Goal: Transaction & Acquisition: Download file/media

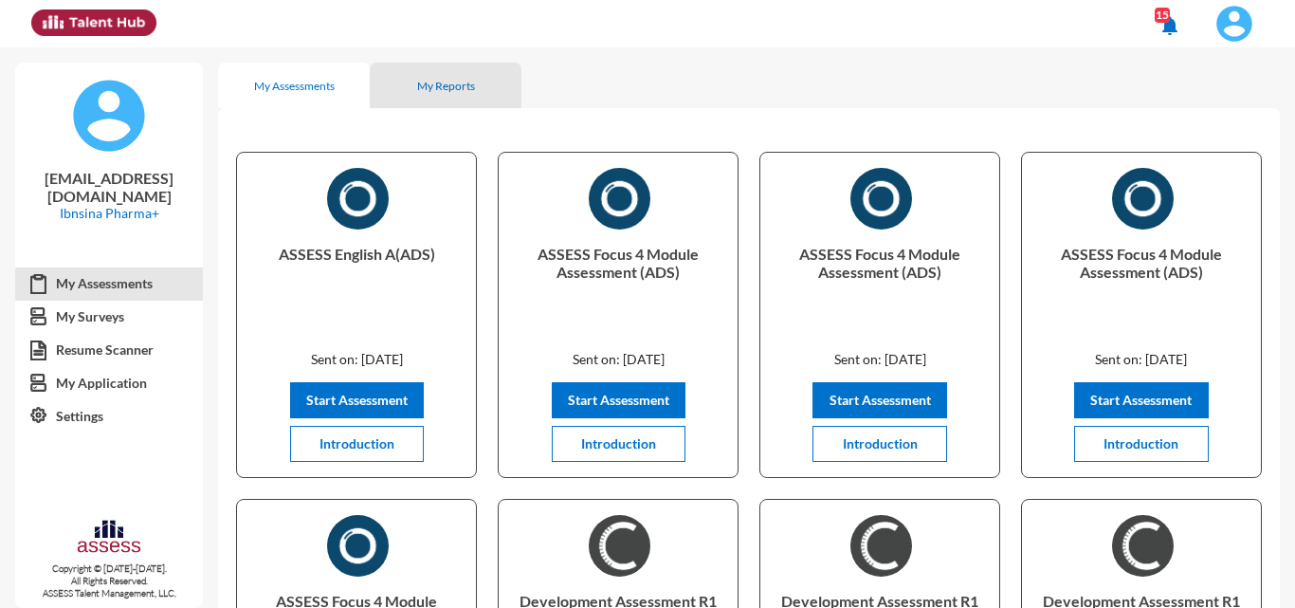
click at [433, 93] on div "My Reports" at bounding box center [446, 85] width 152 height 45
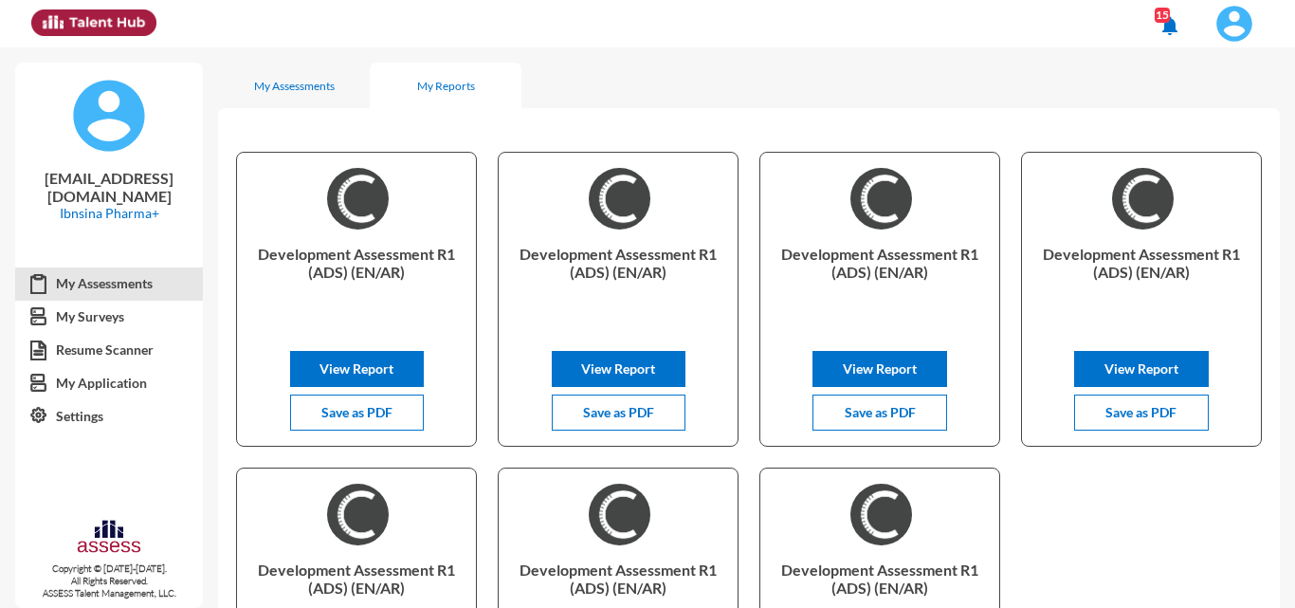
click at [1228, 14] on img at bounding box center [1234, 24] width 38 height 38
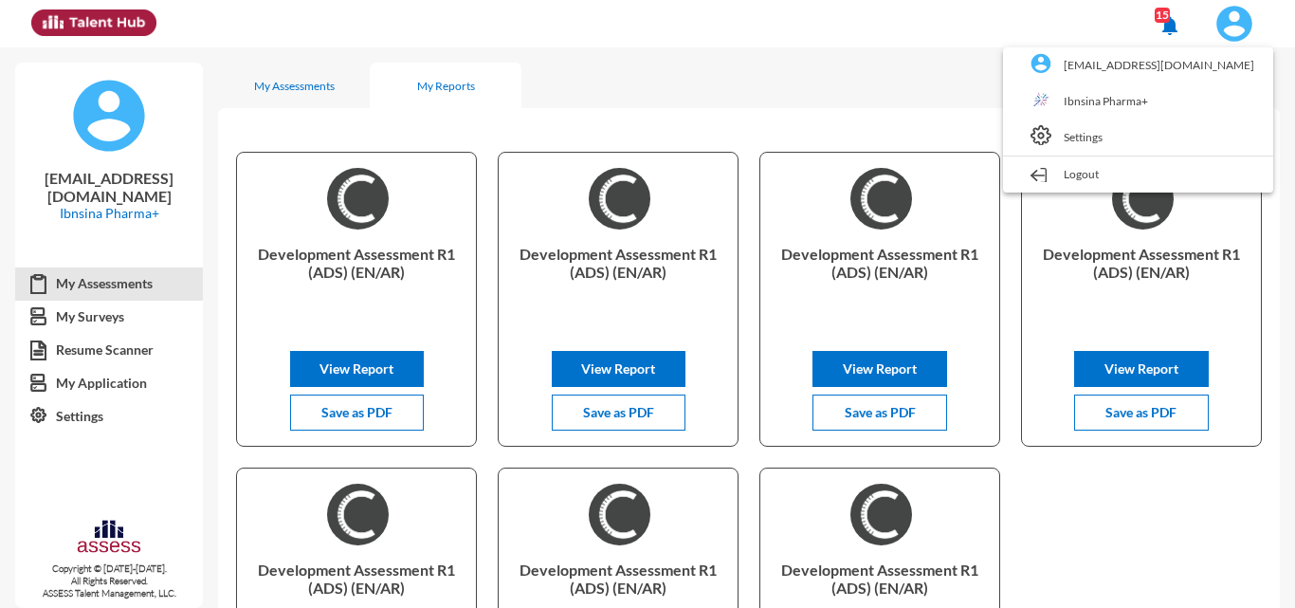
click at [1137, 98] on link "Ibnsina Pharma+" at bounding box center [1137, 101] width 251 height 36
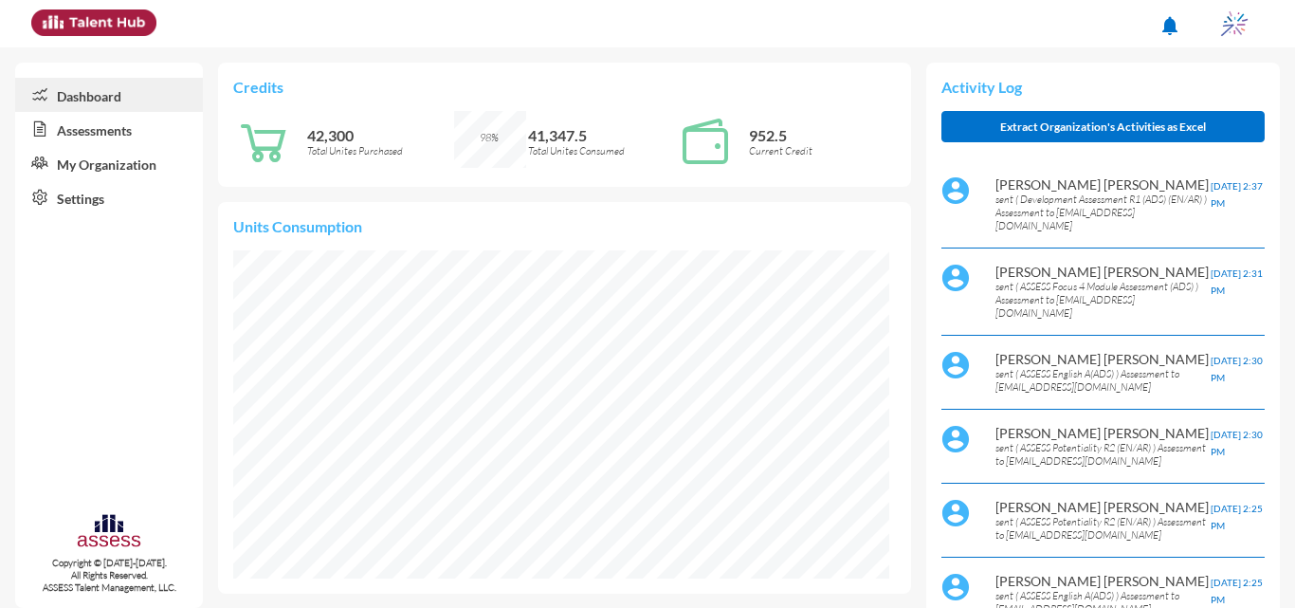
click at [108, 135] on link "Assessments" at bounding box center [109, 129] width 188 height 34
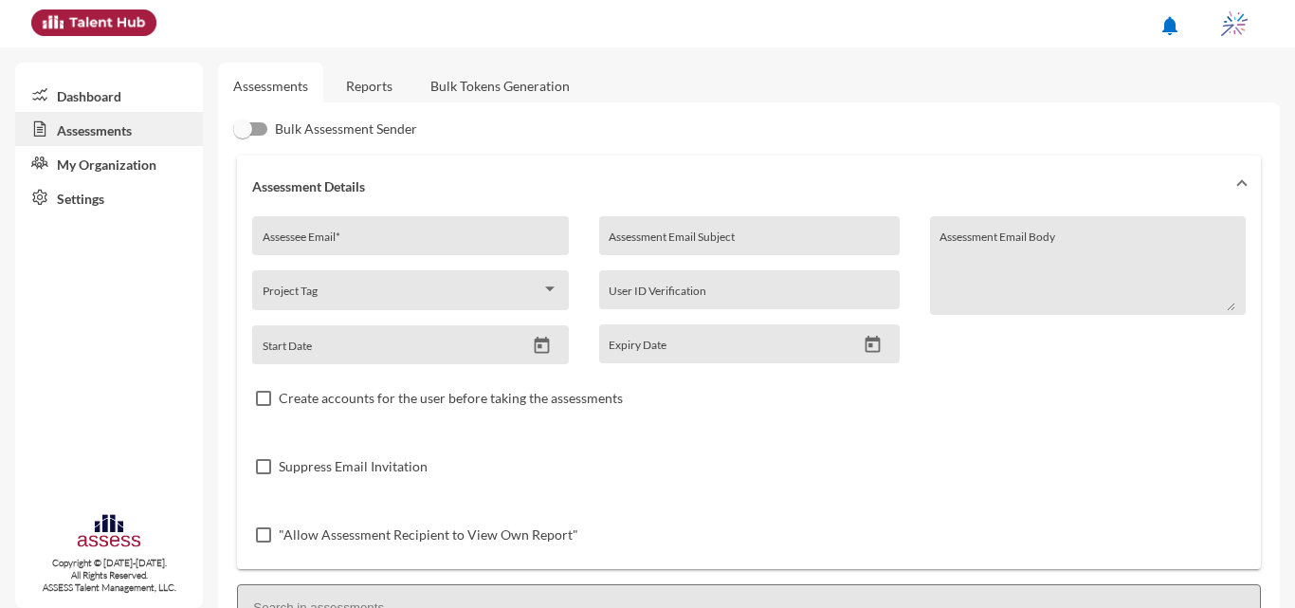
click at [365, 82] on link "Reports" at bounding box center [369, 86] width 77 height 46
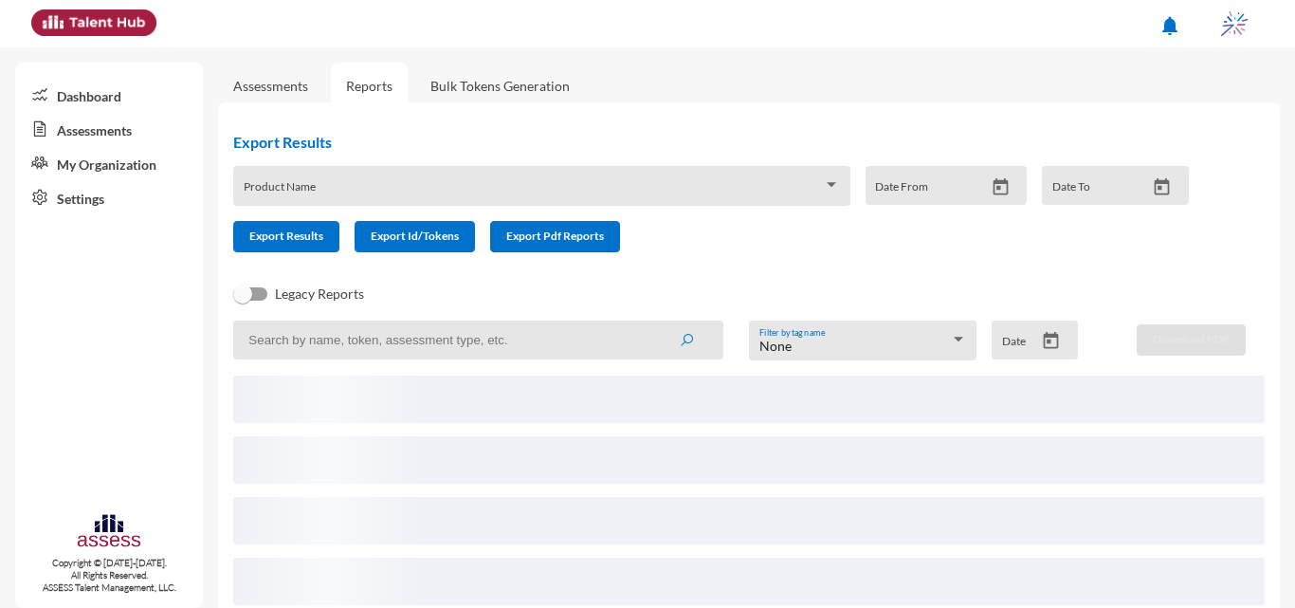
click at [820, 349] on div "None" at bounding box center [854, 345] width 191 height 15
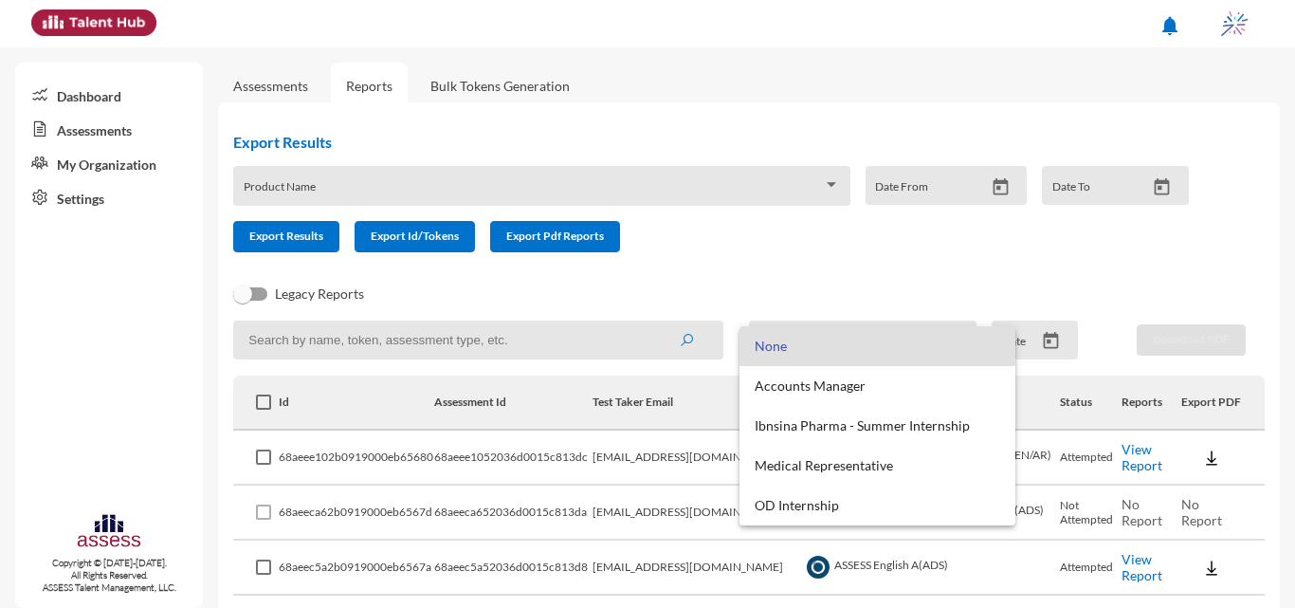
click at [700, 277] on div at bounding box center [647, 304] width 1295 height 608
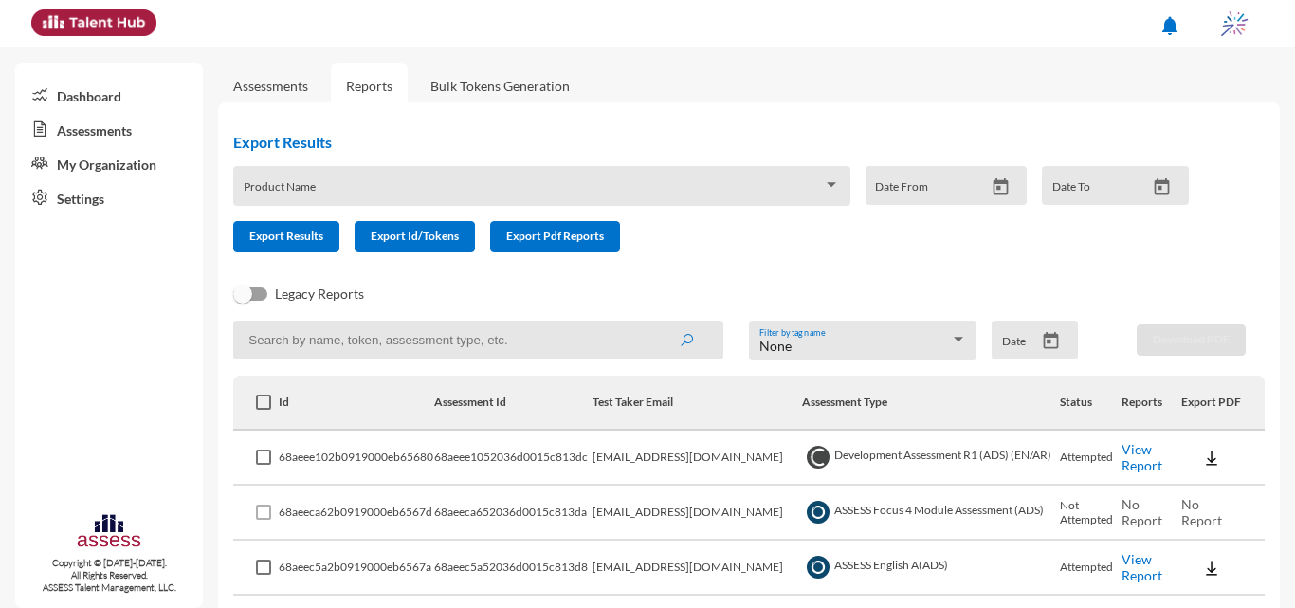
click at [1046, 340] on icon "Open calendar" at bounding box center [1051, 341] width 20 height 20
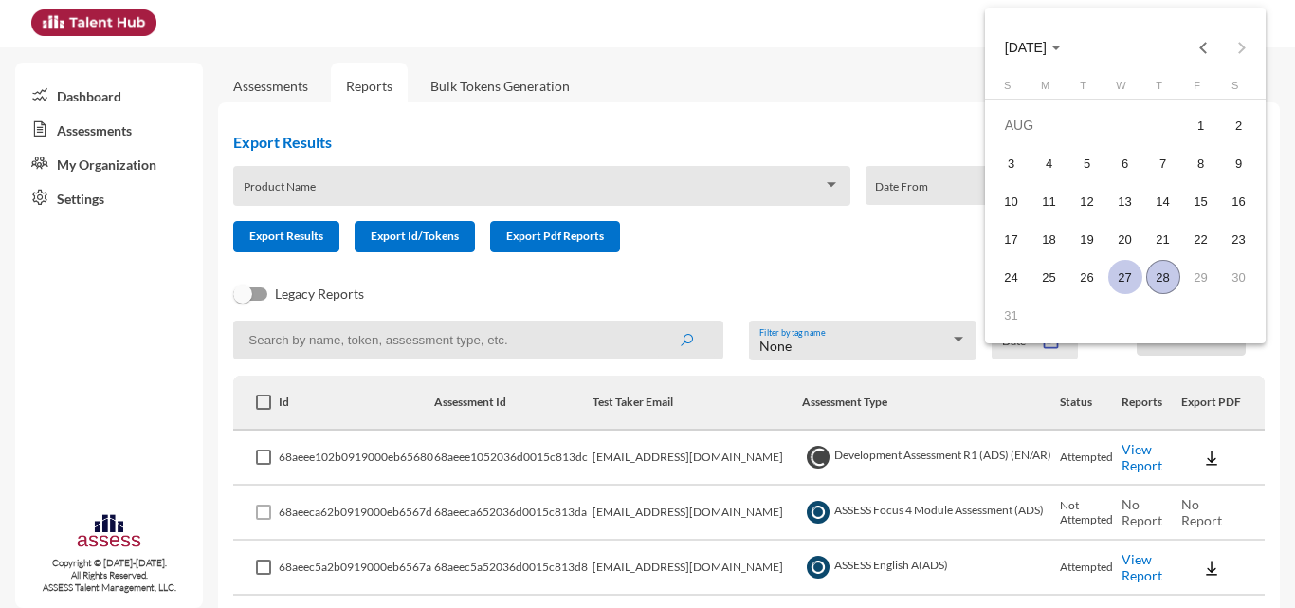
click at [1119, 279] on div "27" at bounding box center [1125, 277] width 34 height 34
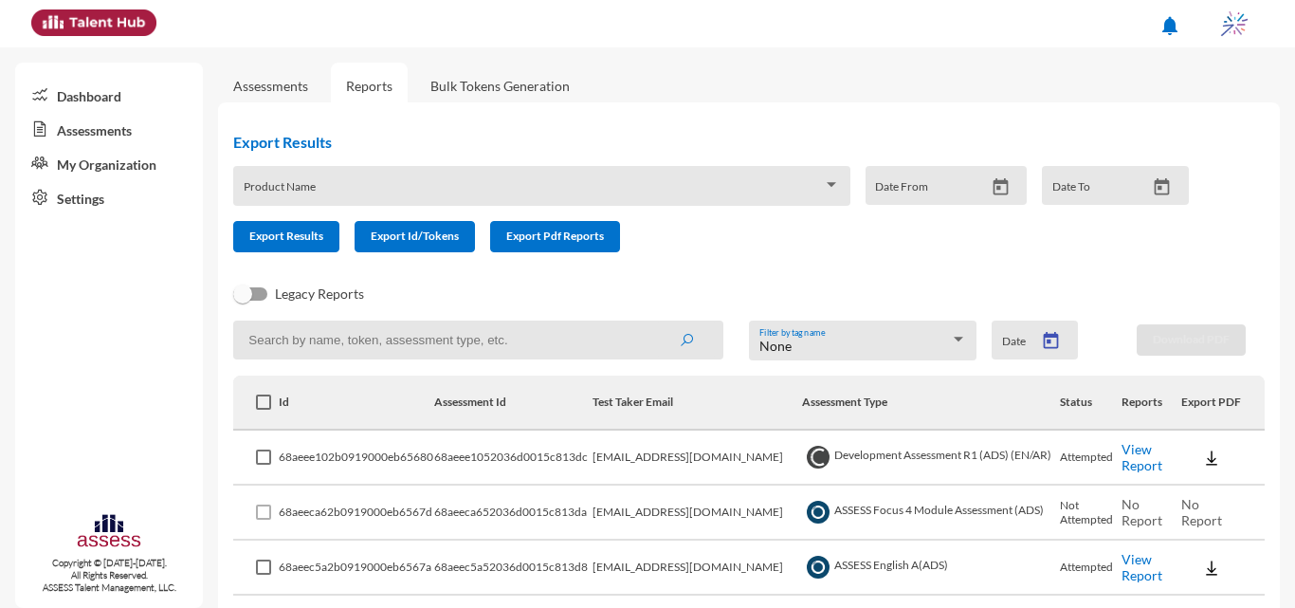
type input "8/27/2025"
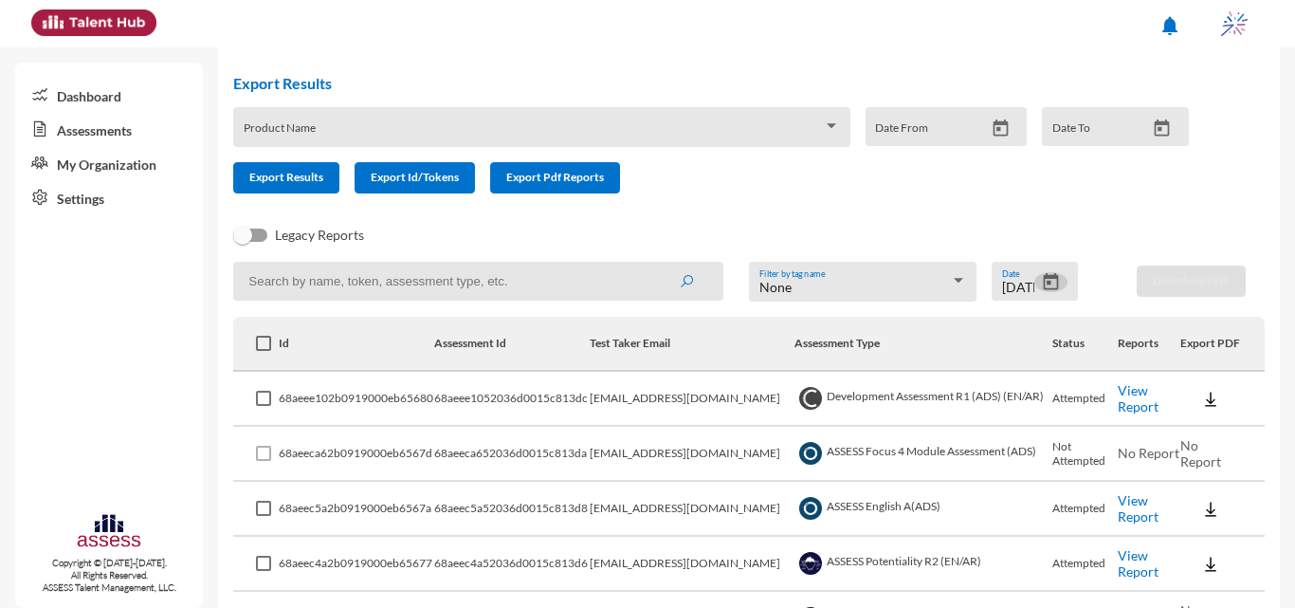
scroll to position [41, 0]
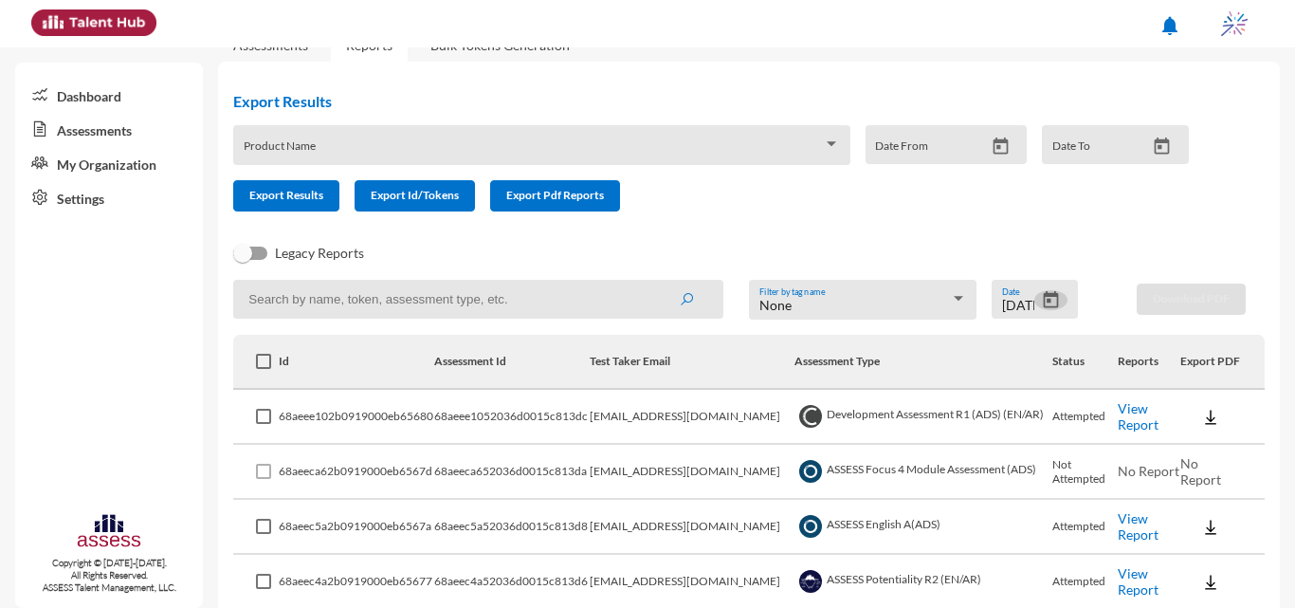
click at [587, 280] on input at bounding box center [478, 299] width 490 height 39
type input "intern"
click at [656, 282] on button "submit" at bounding box center [686, 299] width 61 height 34
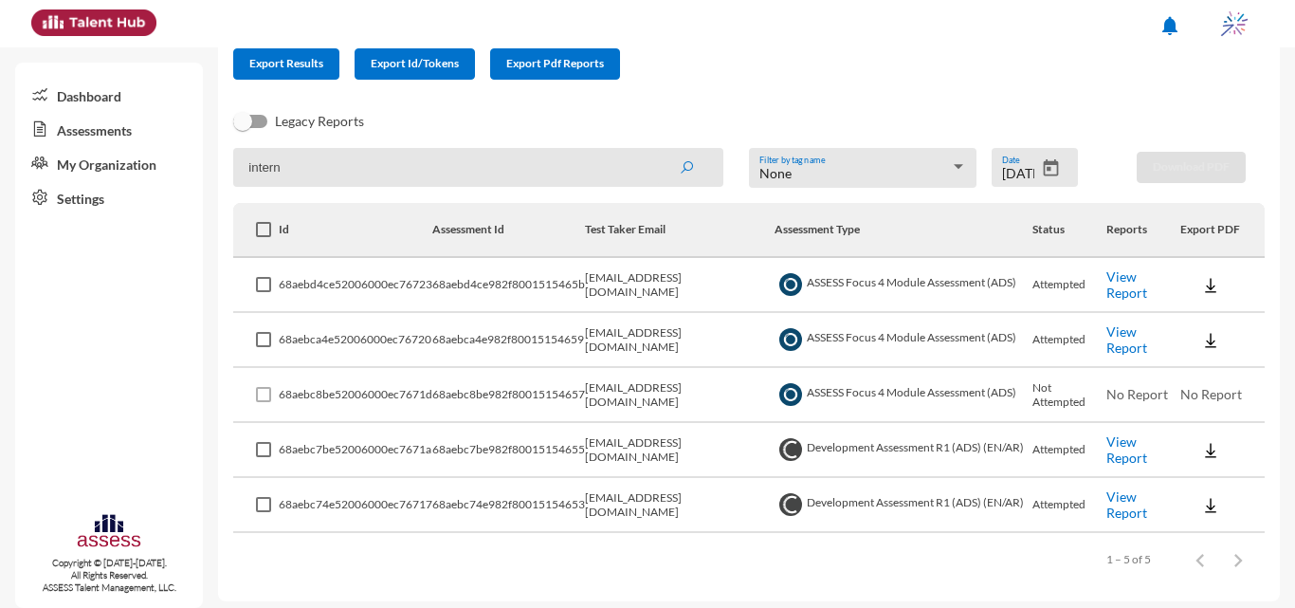
scroll to position [181, 0]
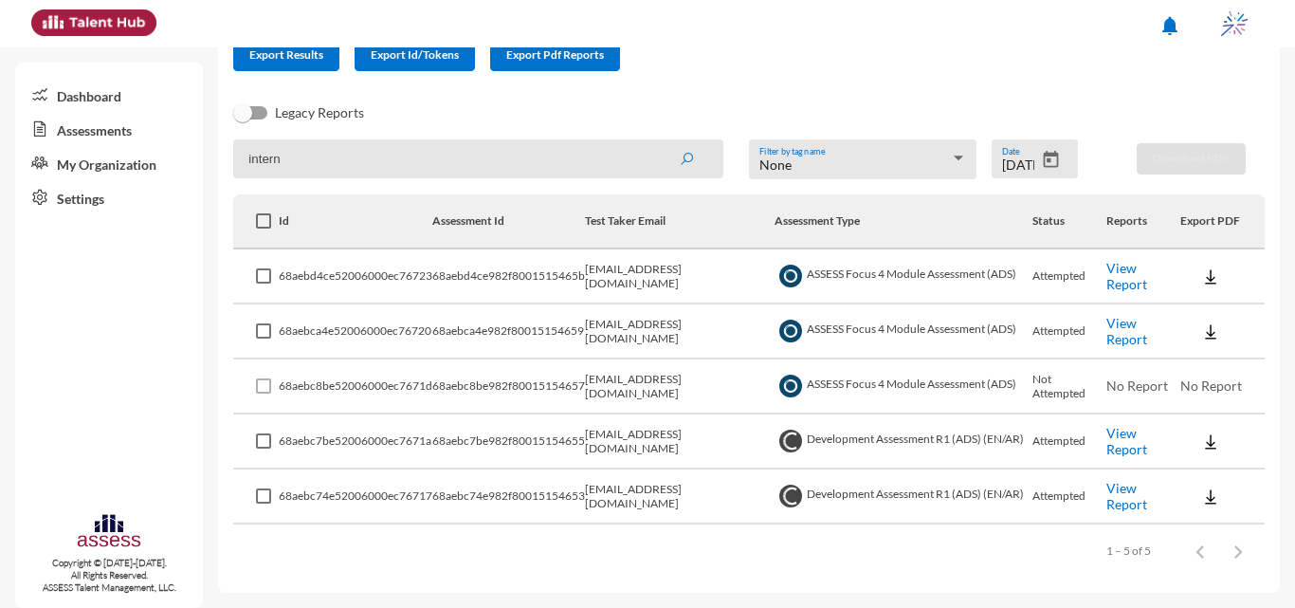
click at [1126, 451] on link "View Report" at bounding box center [1126, 441] width 41 height 32
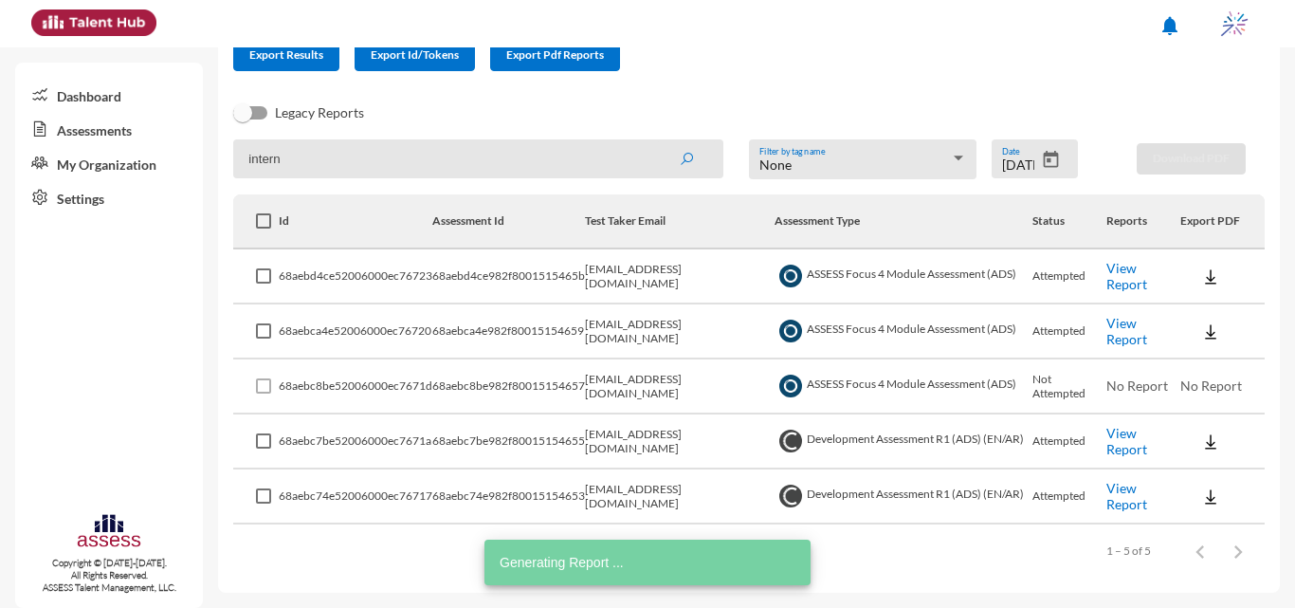
click at [1130, 280] on link "View Report" at bounding box center [1126, 276] width 41 height 32
click at [1119, 327] on link "View Report" at bounding box center [1126, 331] width 41 height 32
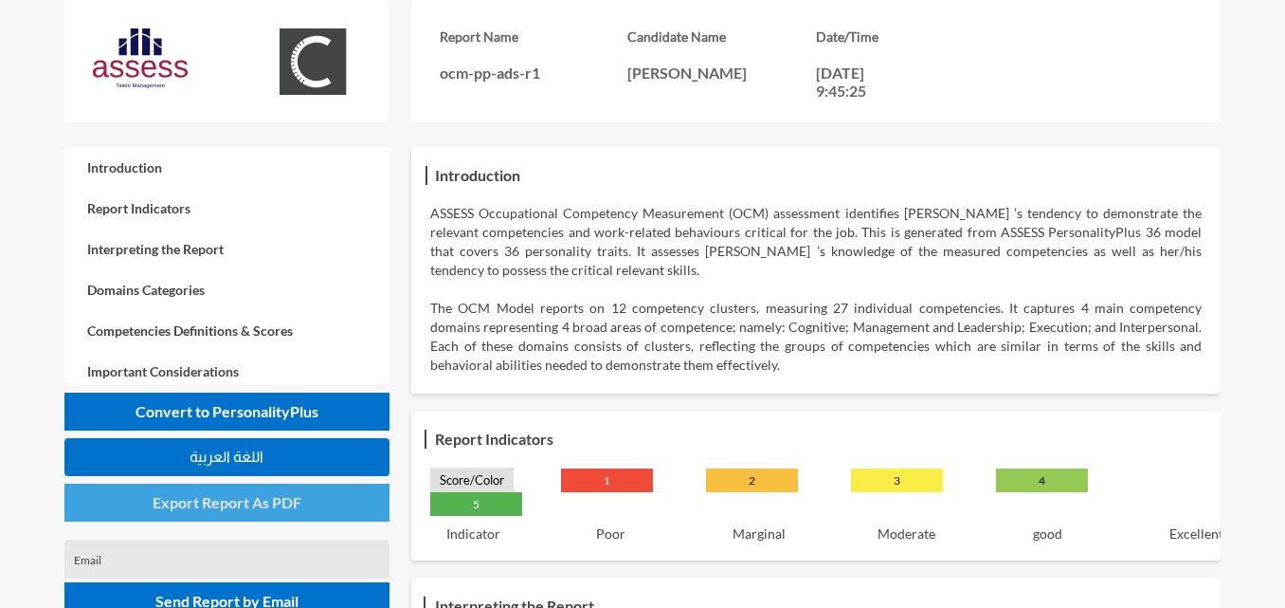
click at [250, 495] on span "Export Report As PDF" at bounding box center [227, 502] width 149 height 18
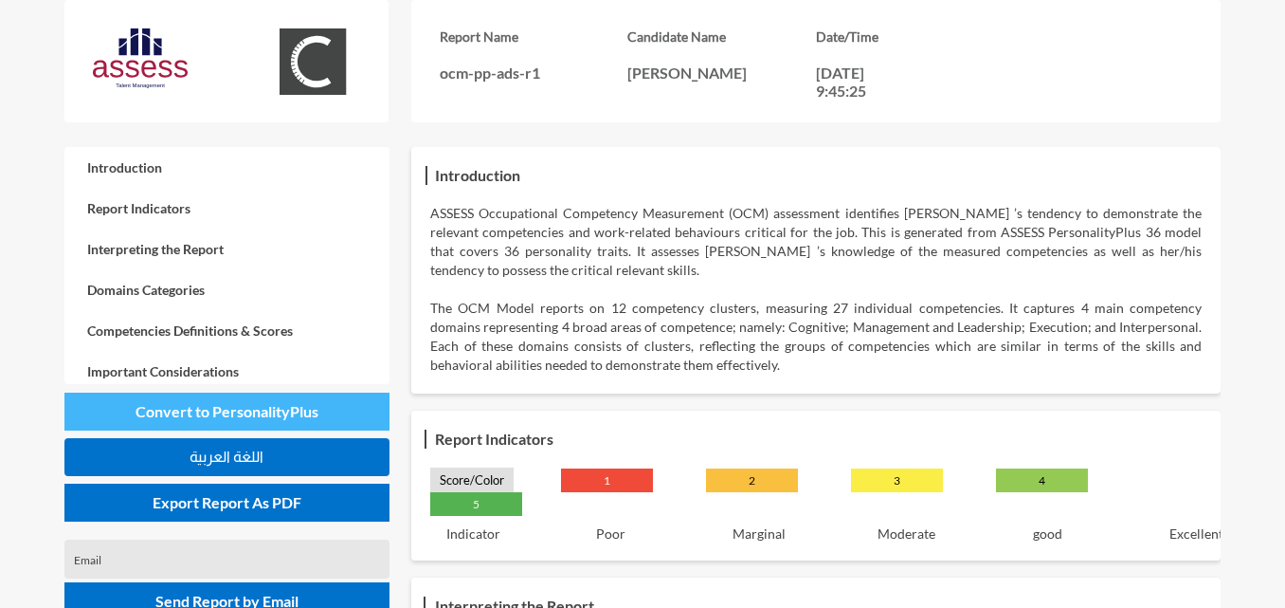
click at [322, 409] on button "Convert to PersonalityPlus" at bounding box center [226, 411] width 325 height 38
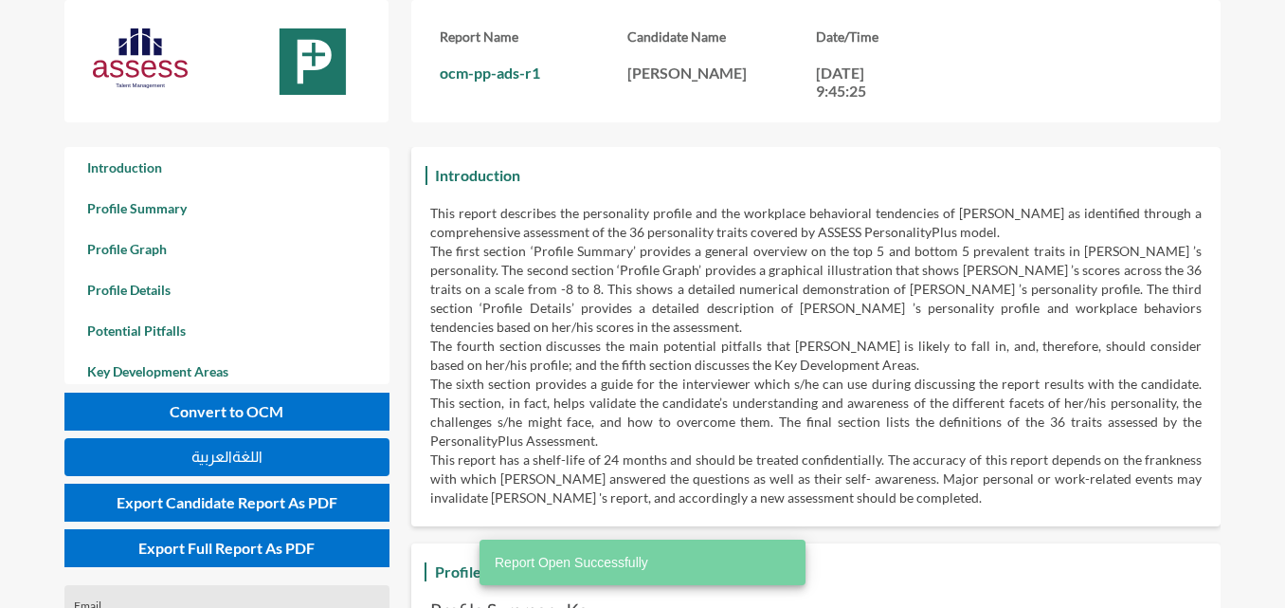
scroll to position [608, 1285]
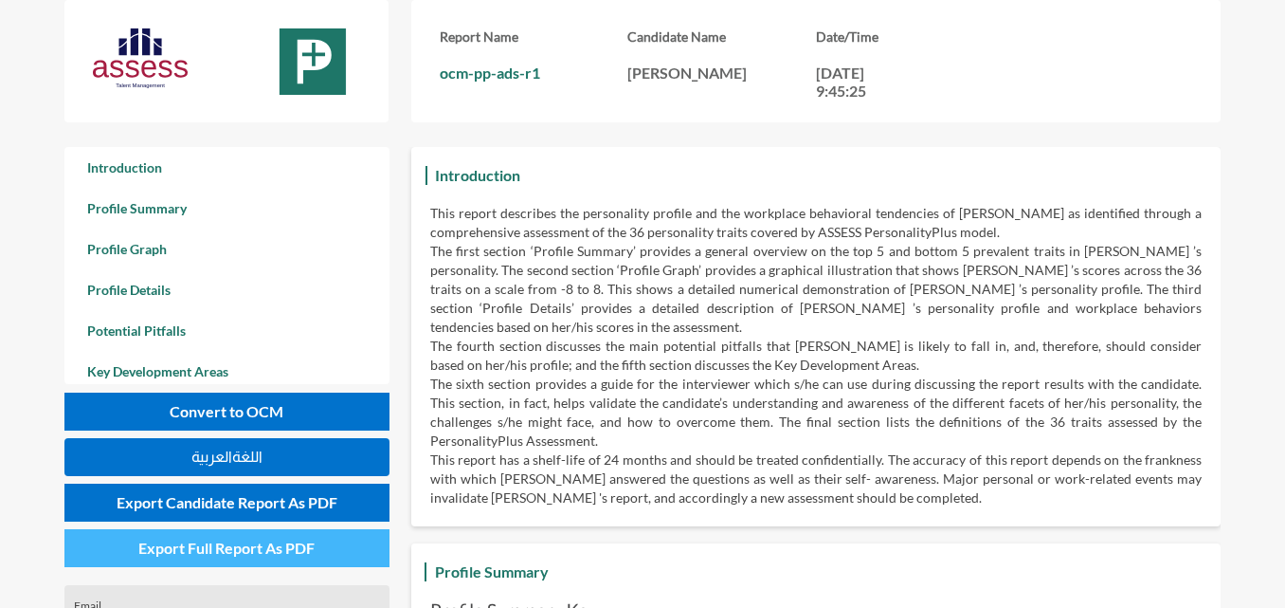
click at [231, 541] on span "Export Full Report As PDF" at bounding box center [226, 547] width 176 height 18
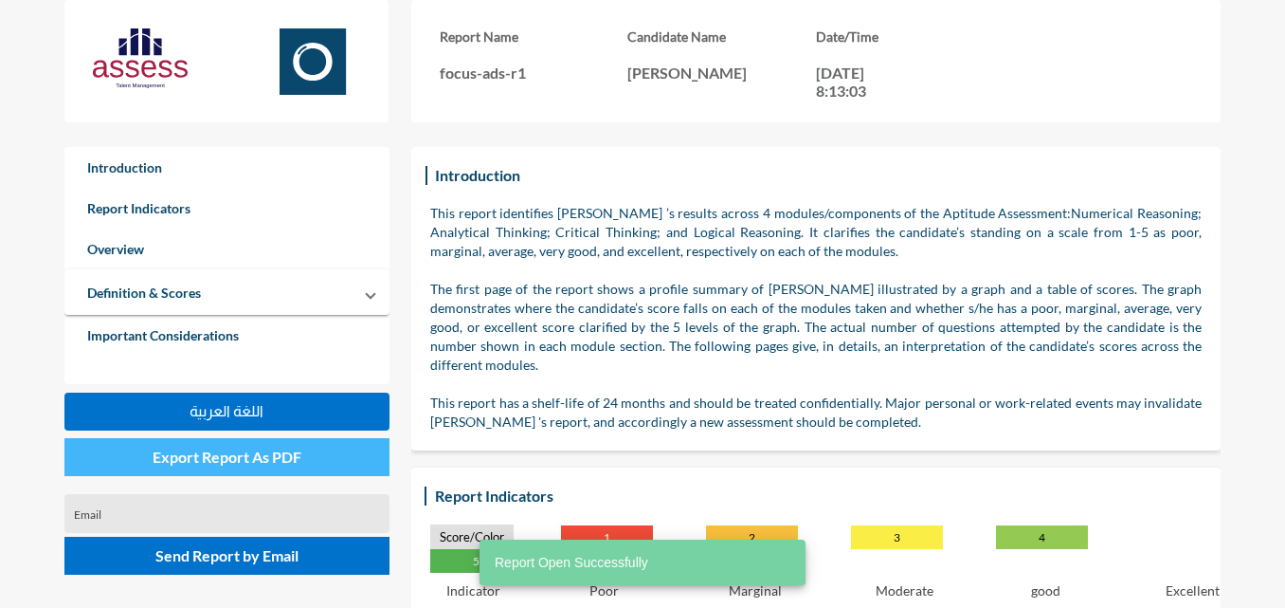
click at [234, 462] on span "Export Report As PDF" at bounding box center [227, 456] width 149 height 18
